Goal: Transaction & Acquisition: Purchase product/service

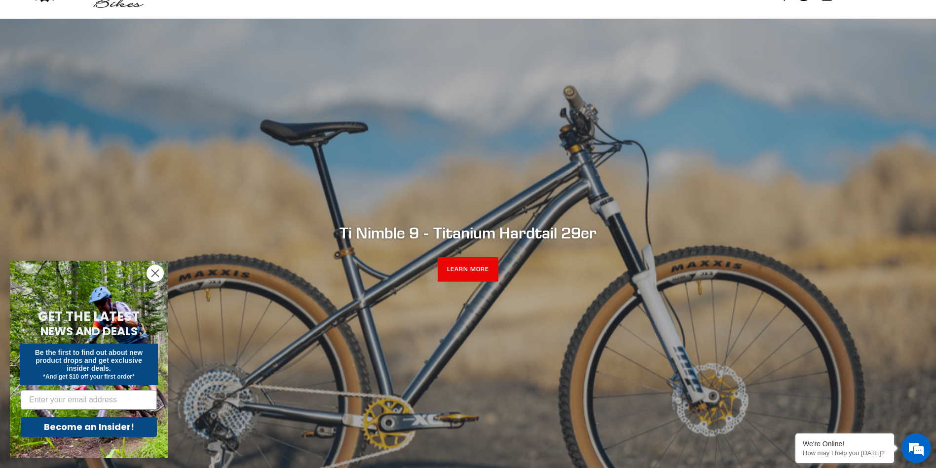
scroll to position [99, 0]
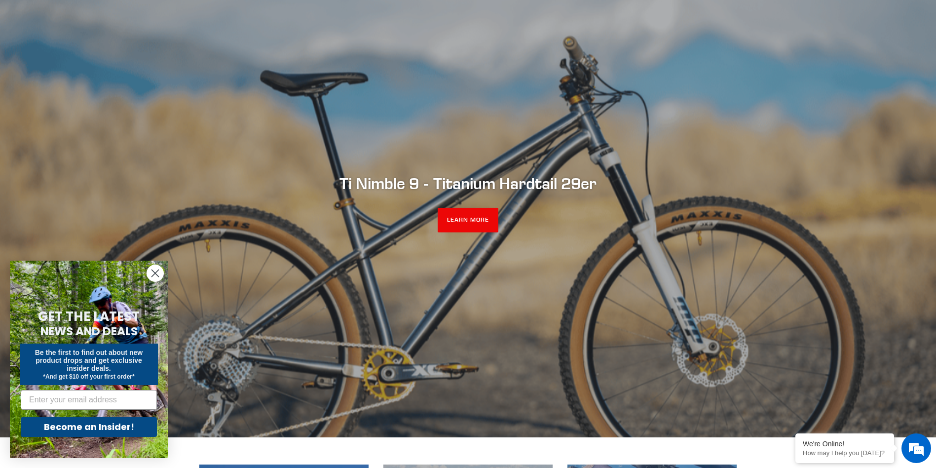
click at [153, 271] on icon "Close dialog" at bounding box center [155, 273] width 7 height 7
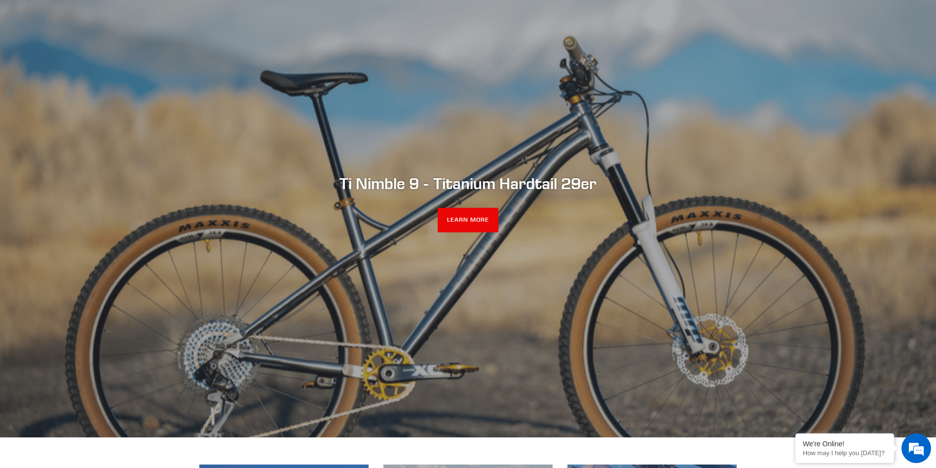
scroll to position [0, 0]
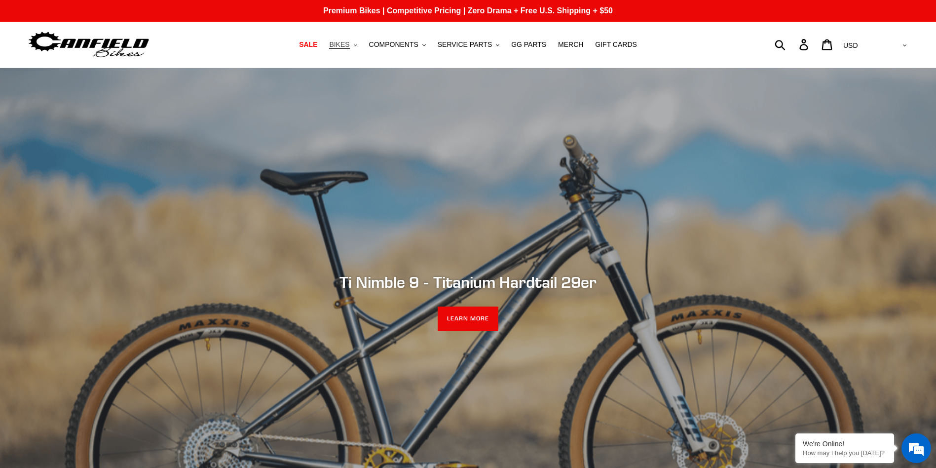
click at [337, 43] on span "BIKES" at bounding box center [339, 44] width 20 height 8
click at [336, 45] on span "BIKES" at bounding box center [339, 44] width 20 height 8
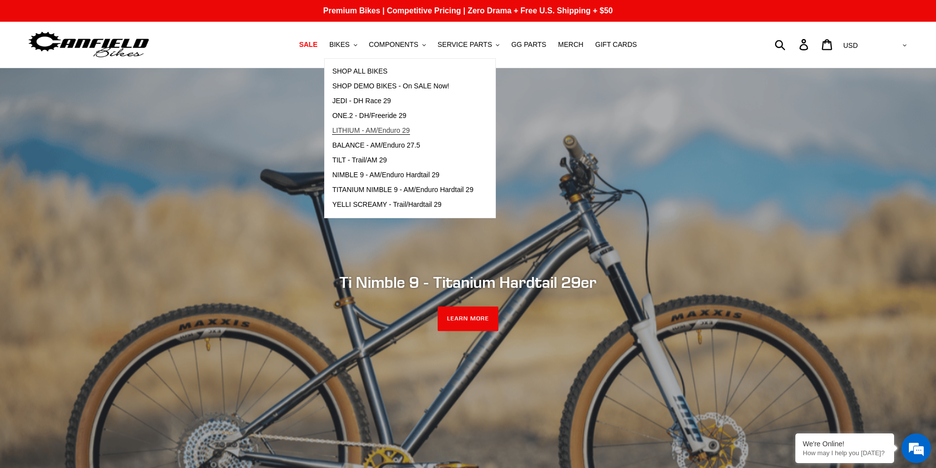
click at [404, 131] on span "LITHIUM - AM/Enduro 29" at bounding box center [370, 130] width 77 height 8
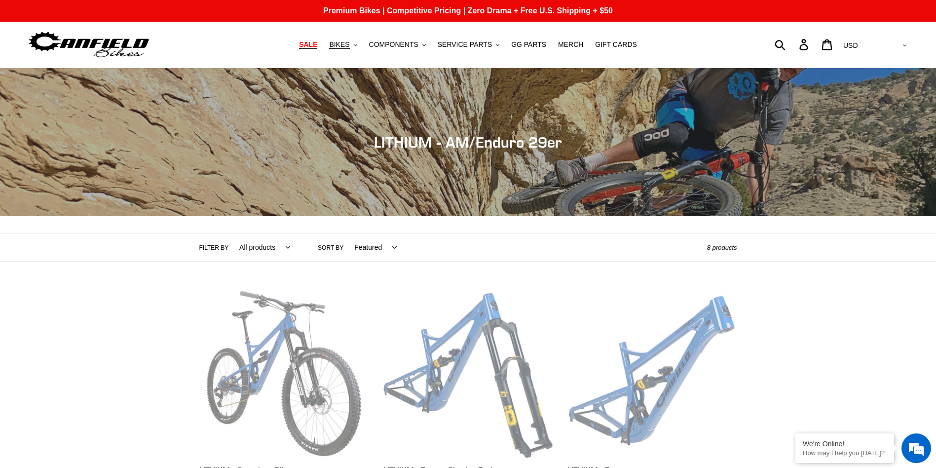
click at [311, 43] on span "SALE" at bounding box center [308, 44] width 18 height 8
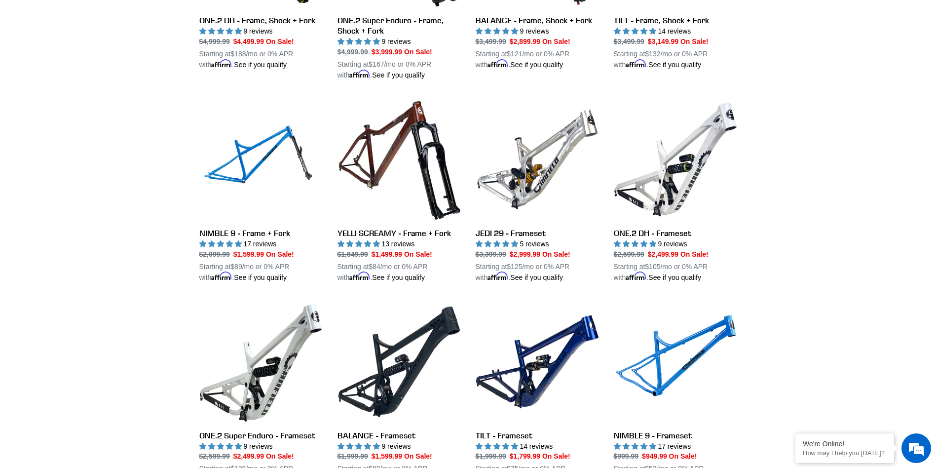
scroll to position [1335, 0]
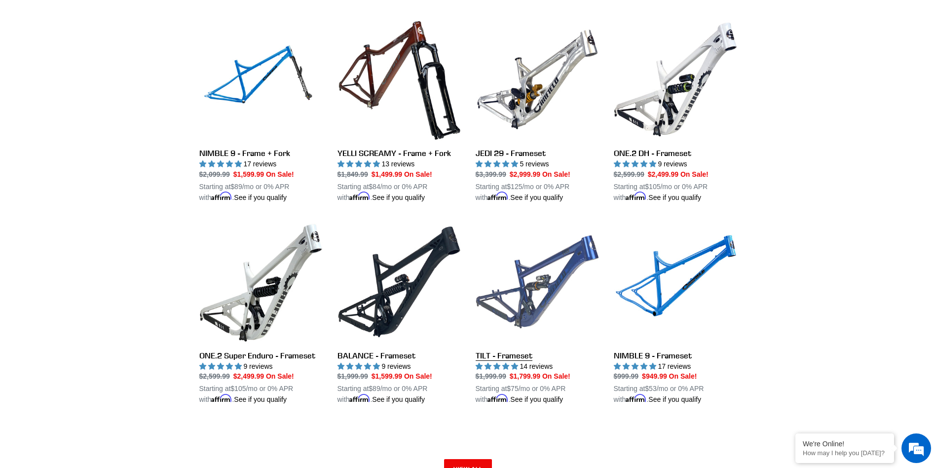
click at [514, 282] on link "TILT - Frameset" at bounding box center [537, 312] width 123 height 185
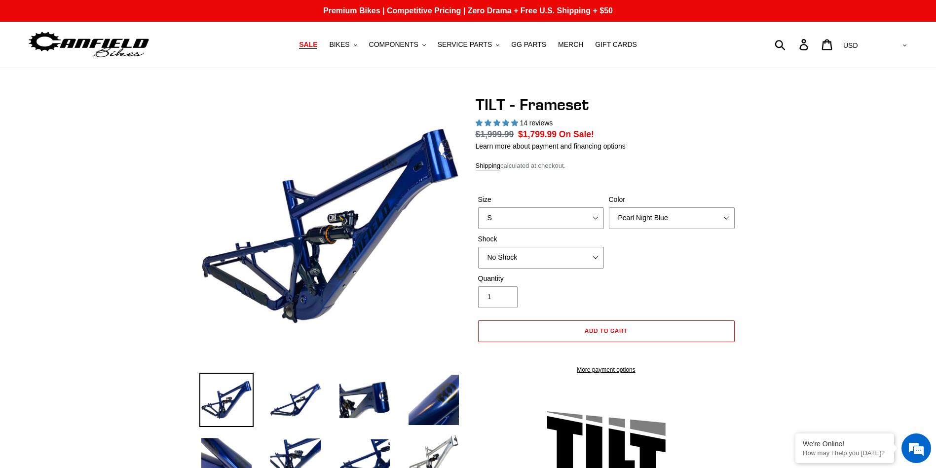
scroll to position [1, 0]
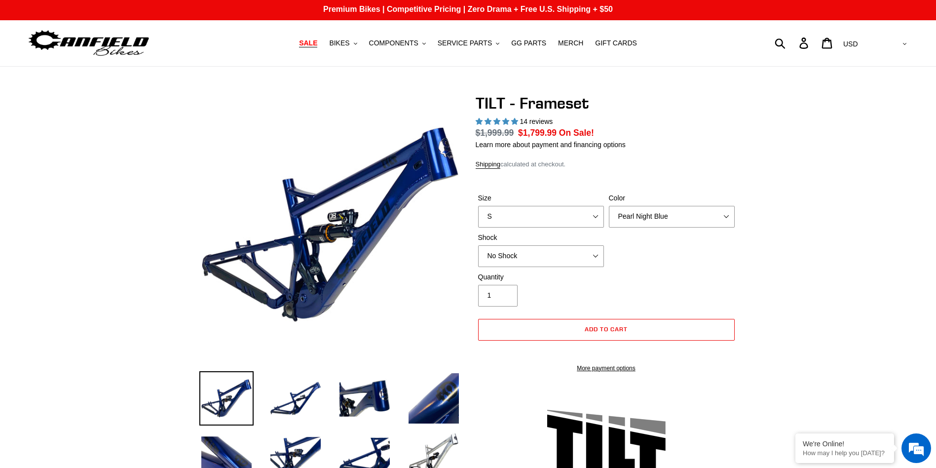
select select "highest-rating"
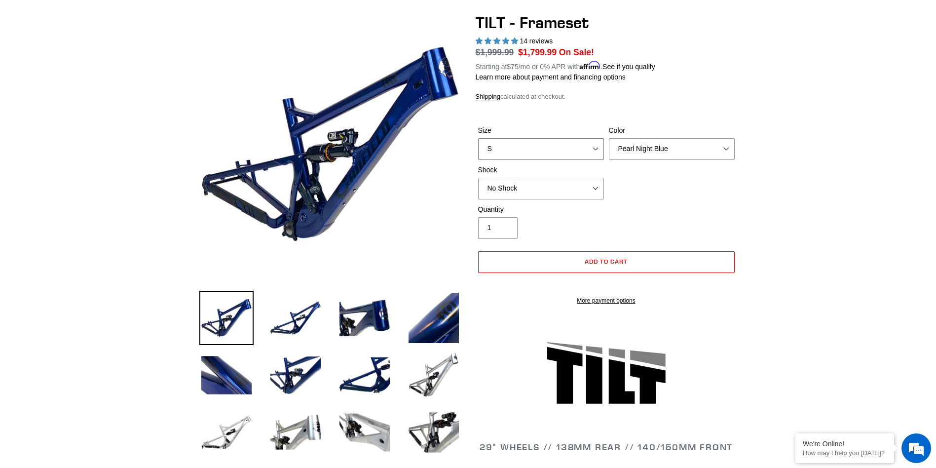
click at [503, 133] on div "Size S M L XL" at bounding box center [541, 142] width 131 height 35
select select "L"
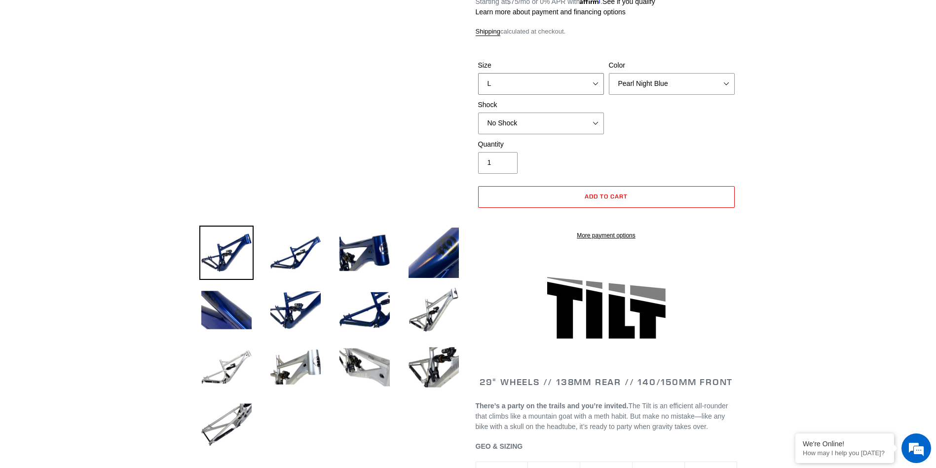
scroll to position [148, 0]
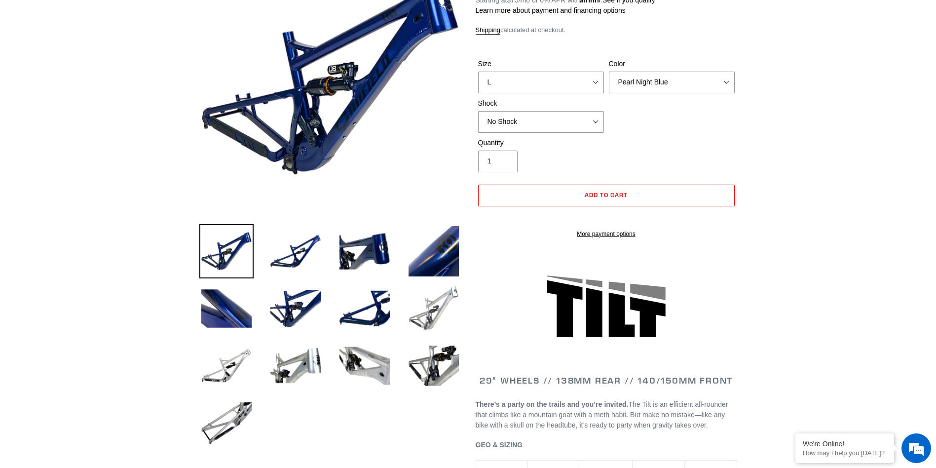
click at [428, 308] on img at bounding box center [434, 308] width 54 height 54
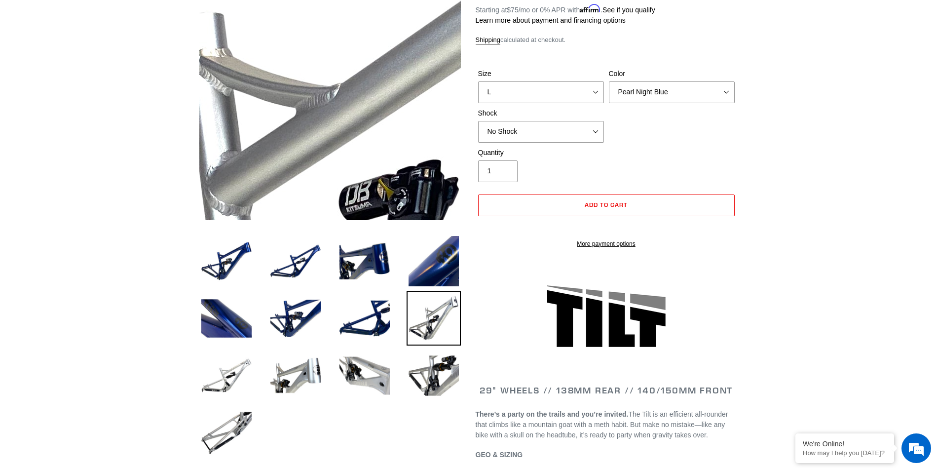
scroll to position [0, 0]
